Goal: Find specific page/section: Find specific page/section

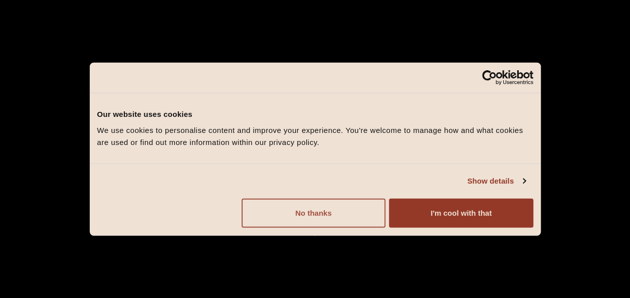
click at [357, 223] on button "No thanks" at bounding box center [314, 212] width 144 height 29
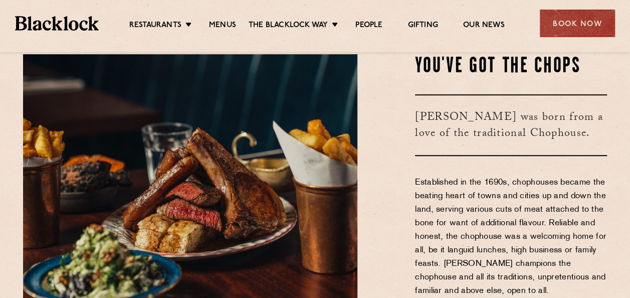
scroll to position [275, 0]
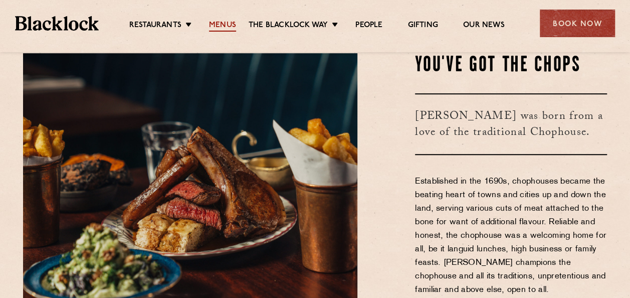
click at [217, 29] on link "Menus" at bounding box center [222, 26] width 27 height 11
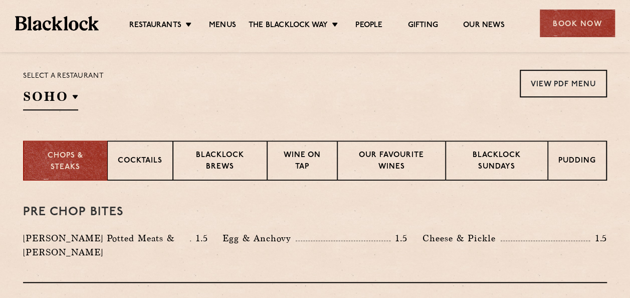
scroll to position [327, 0]
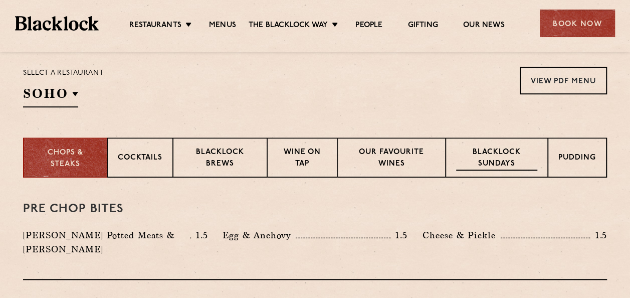
click at [488, 159] on p "Blacklock Sundays" at bounding box center [496, 159] width 81 height 24
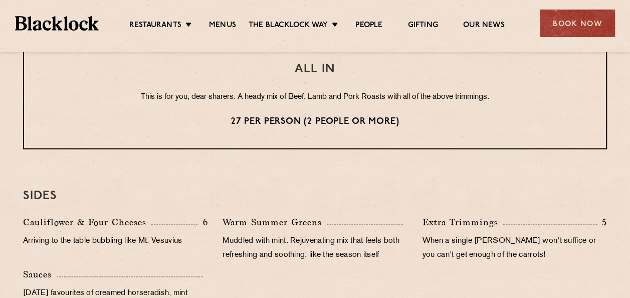
scroll to position [876, 0]
